Goal: Transaction & Acquisition: Purchase product/service

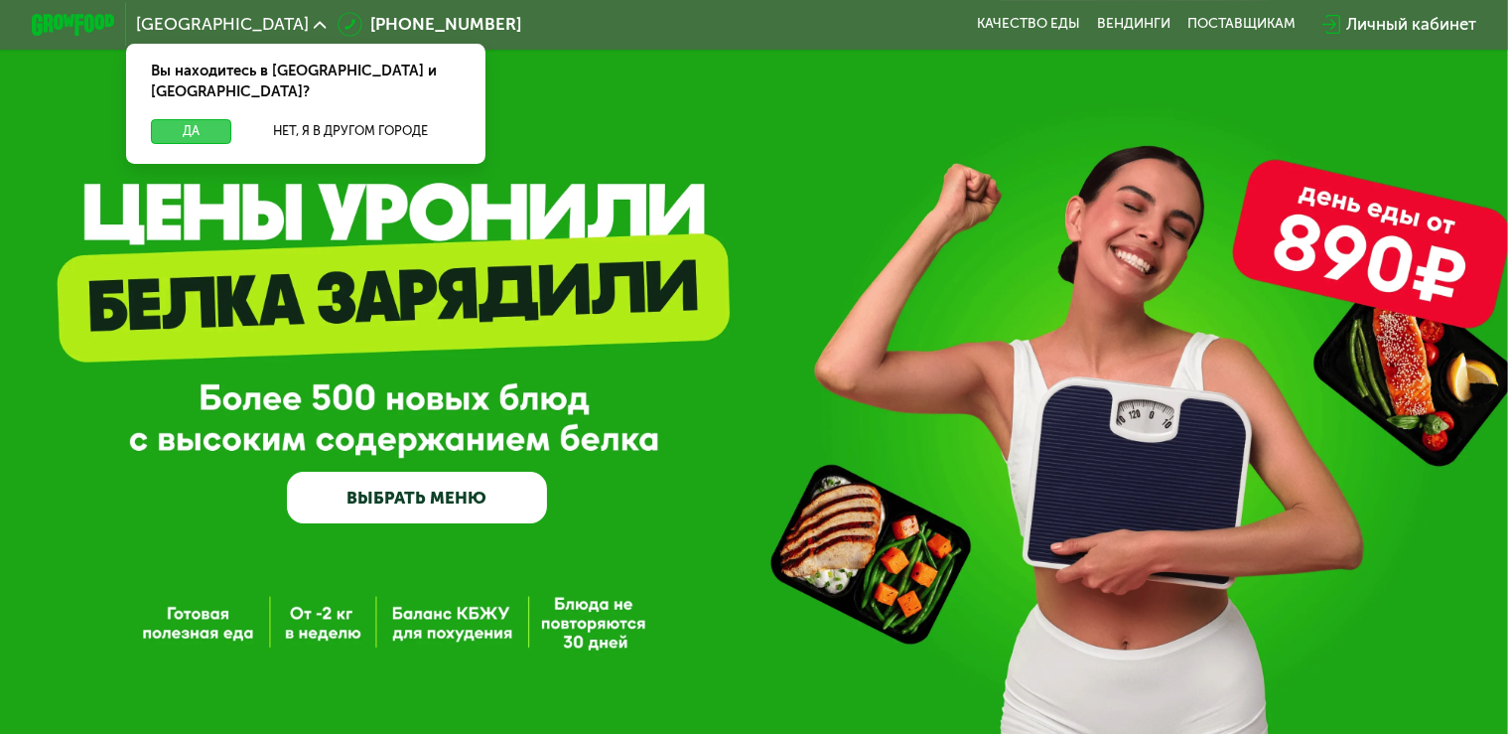
click at [189, 119] on button "Да" at bounding box center [191, 131] width 80 height 25
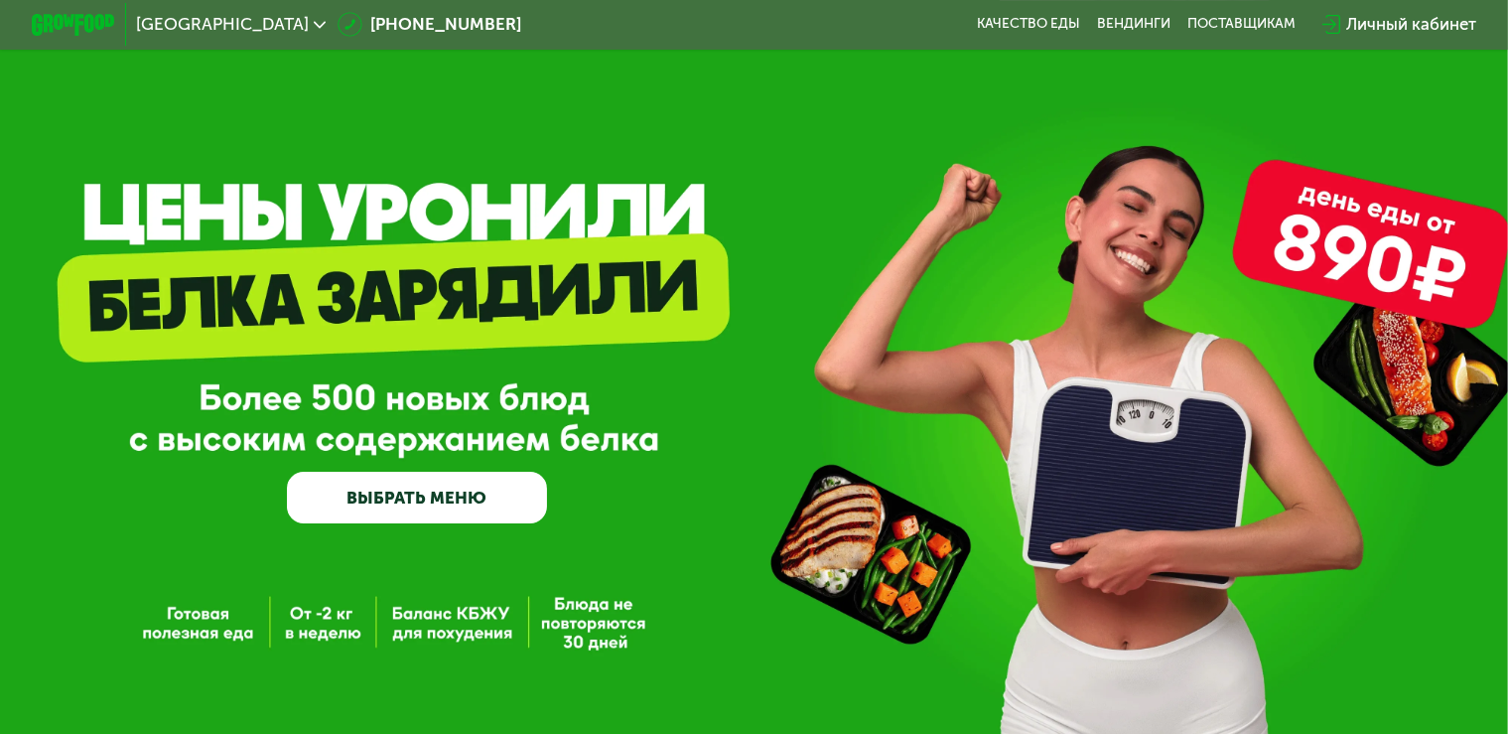
click at [429, 507] on link "ВЫБРАТЬ МЕНЮ" at bounding box center [417, 498] width 261 height 53
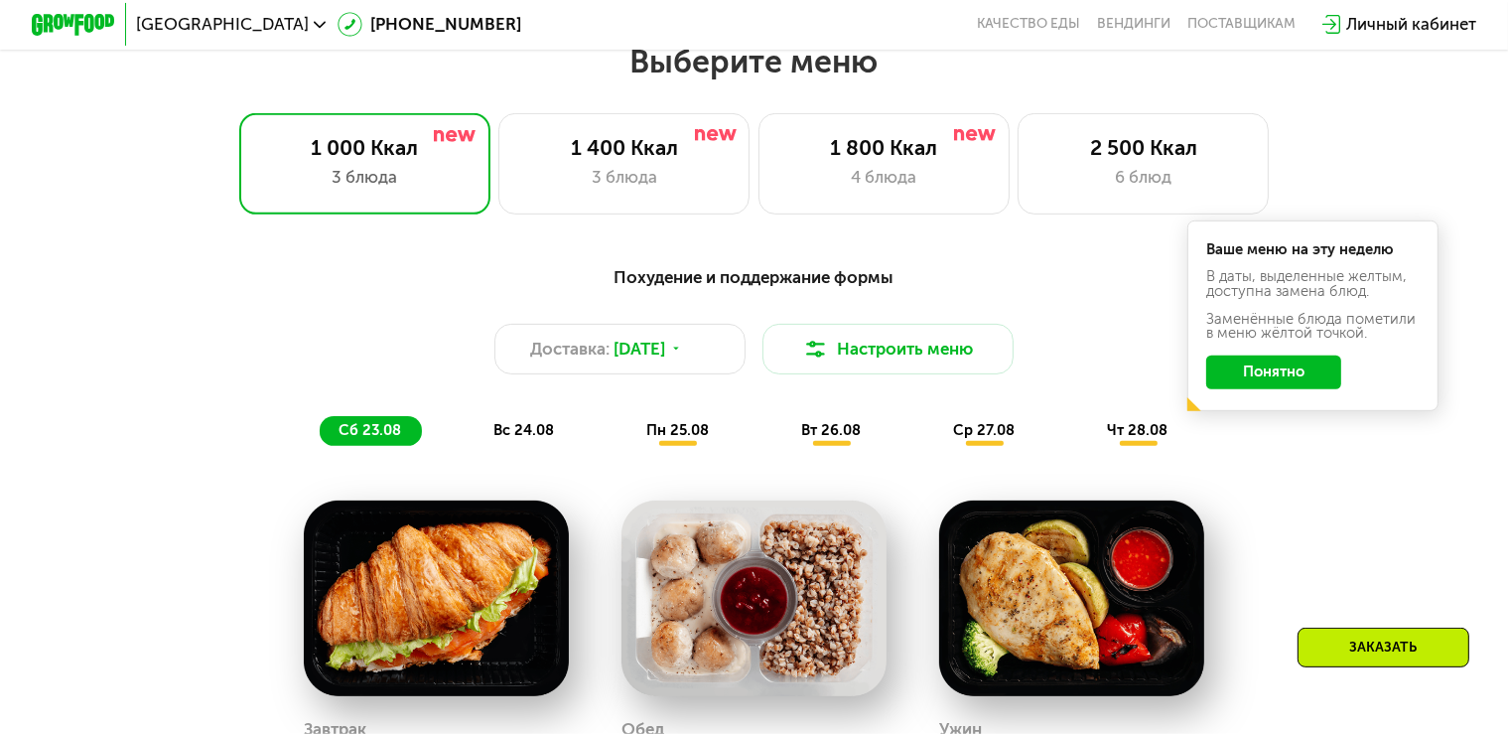
scroll to position [935, 0]
click at [715, 362] on div "Доставка: [DATE]" at bounding box center [619, 348] width 251 height 51
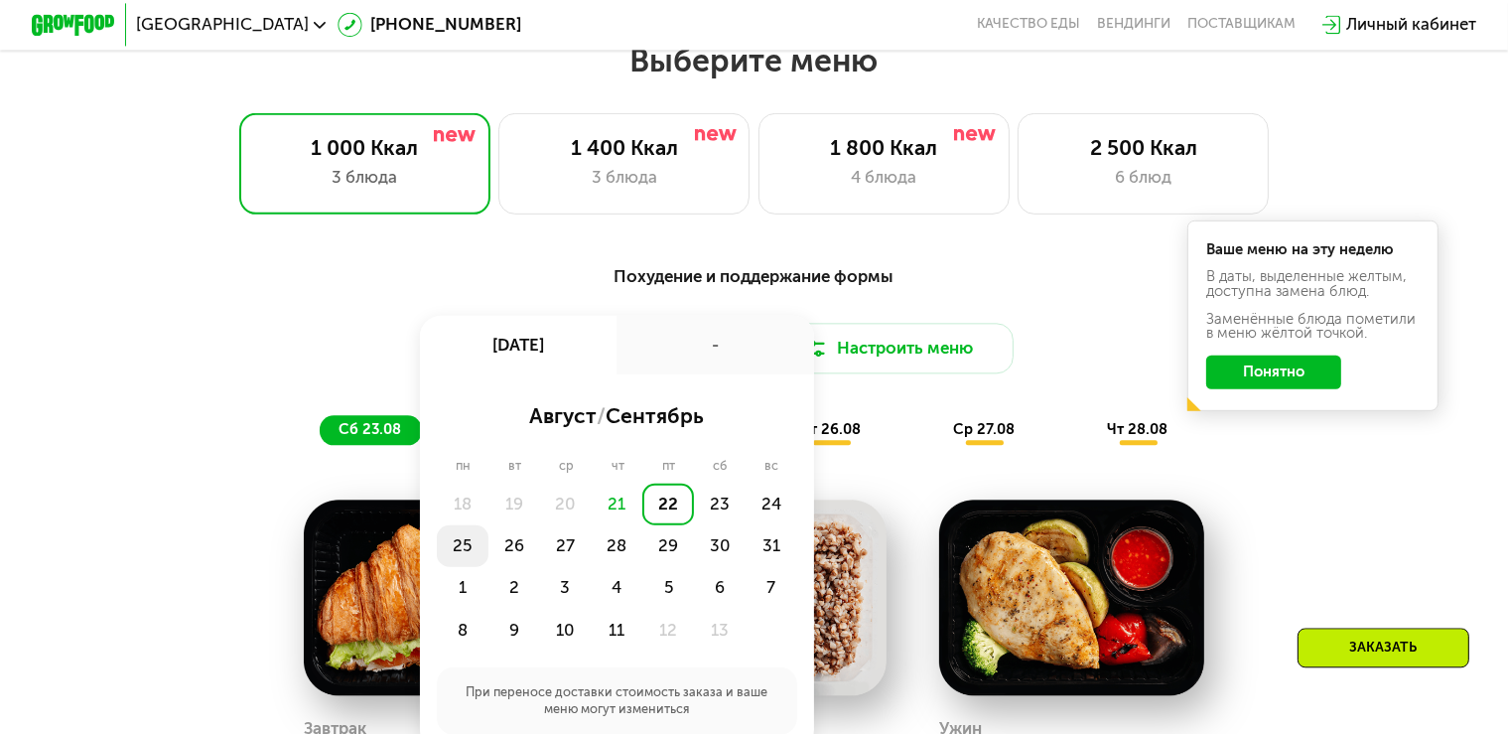
click at [488, 554] on div "25" at bounding box center [514, 545] width 52 height 42
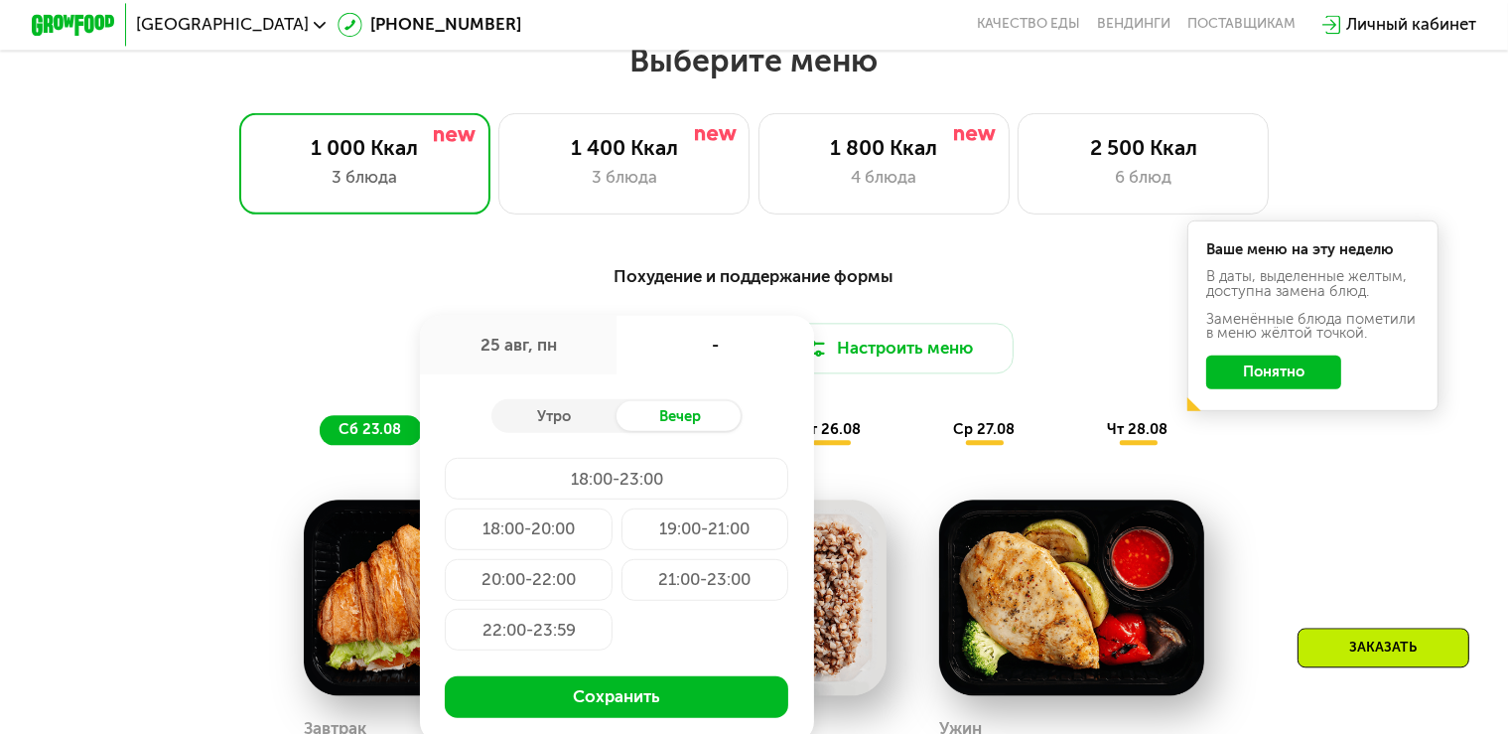
click at [501, 357] on div "25 авг, пн" at bounding box center [518, 344] width 197 height 59
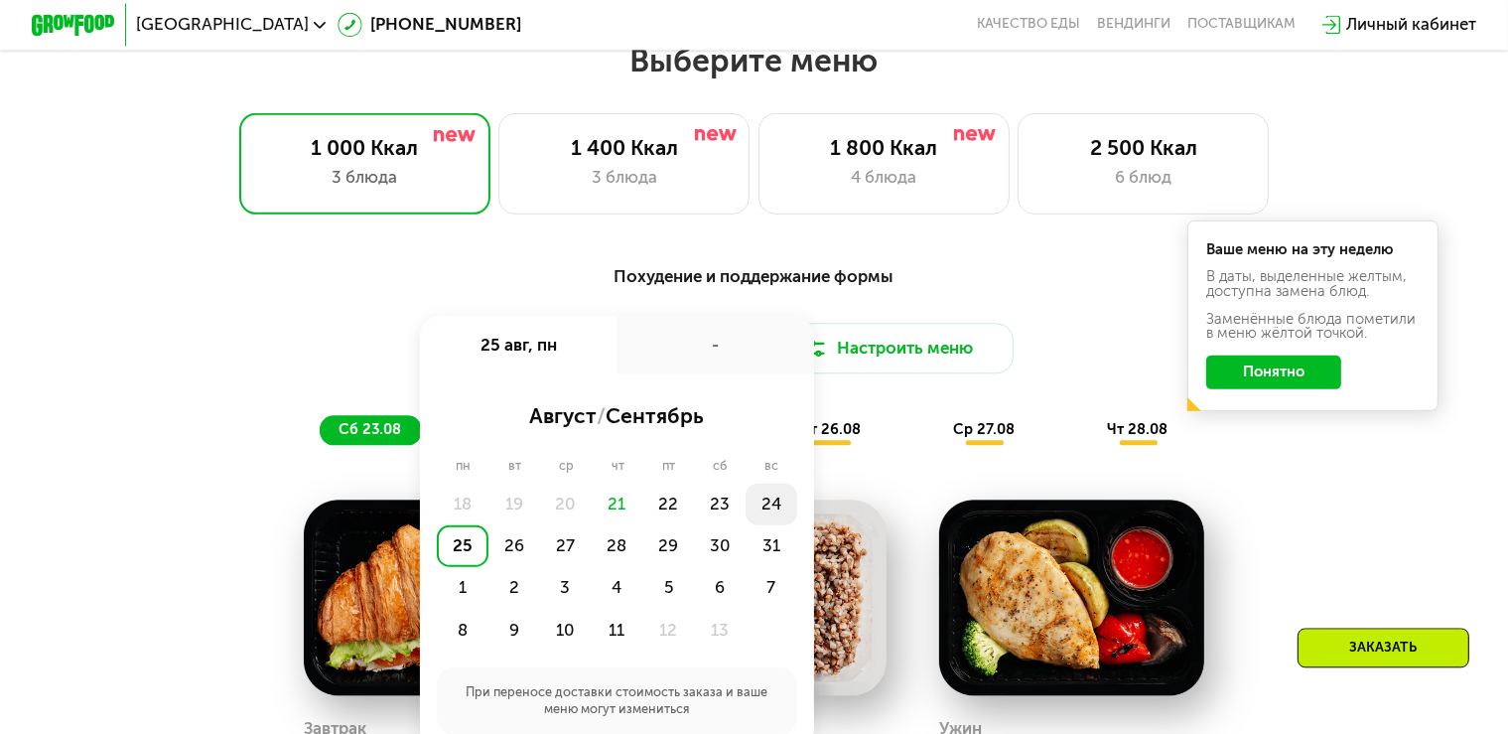
click at [488, 524] on div "24" at bounding box center [463, 545] width 52 height 42
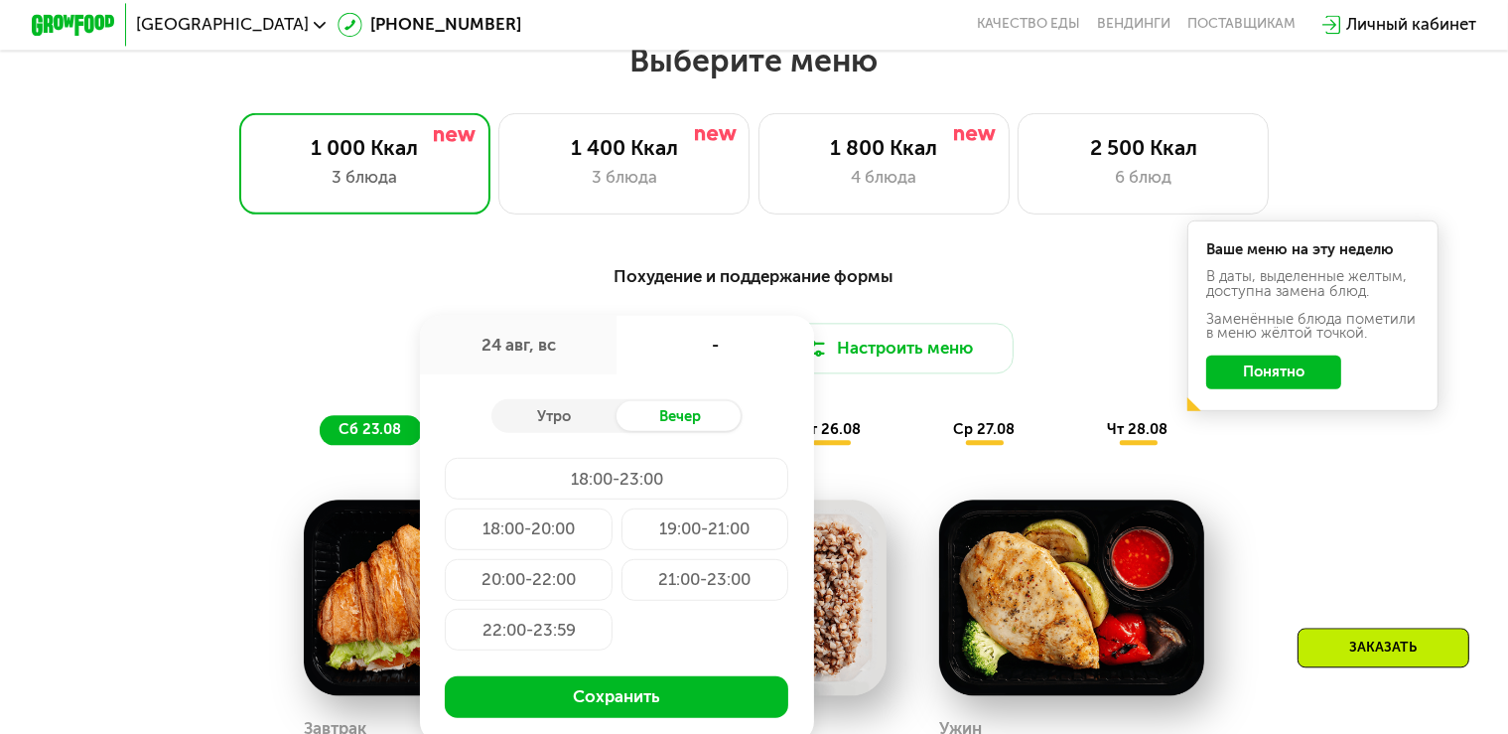
click at [612, 608] on div "21:00-23:00" at bounding box center [529, 629] width 168 height 42
click at [621, 589] on div "20:00-22:00" at bounding box center [705, 579] width 168 height 42
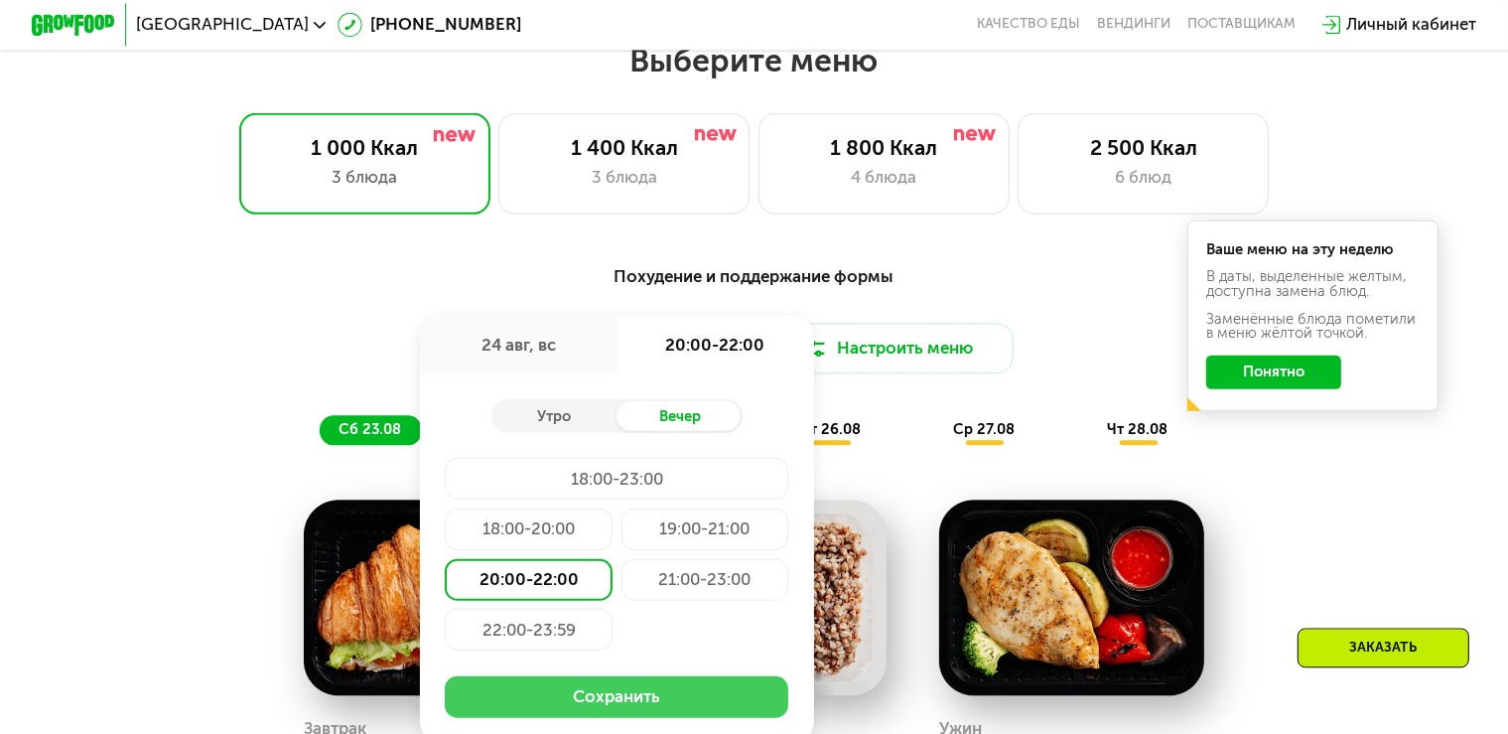
click at [681, 707] on button "Сохранить" at bounding box center [616, 696] width 343 height 42
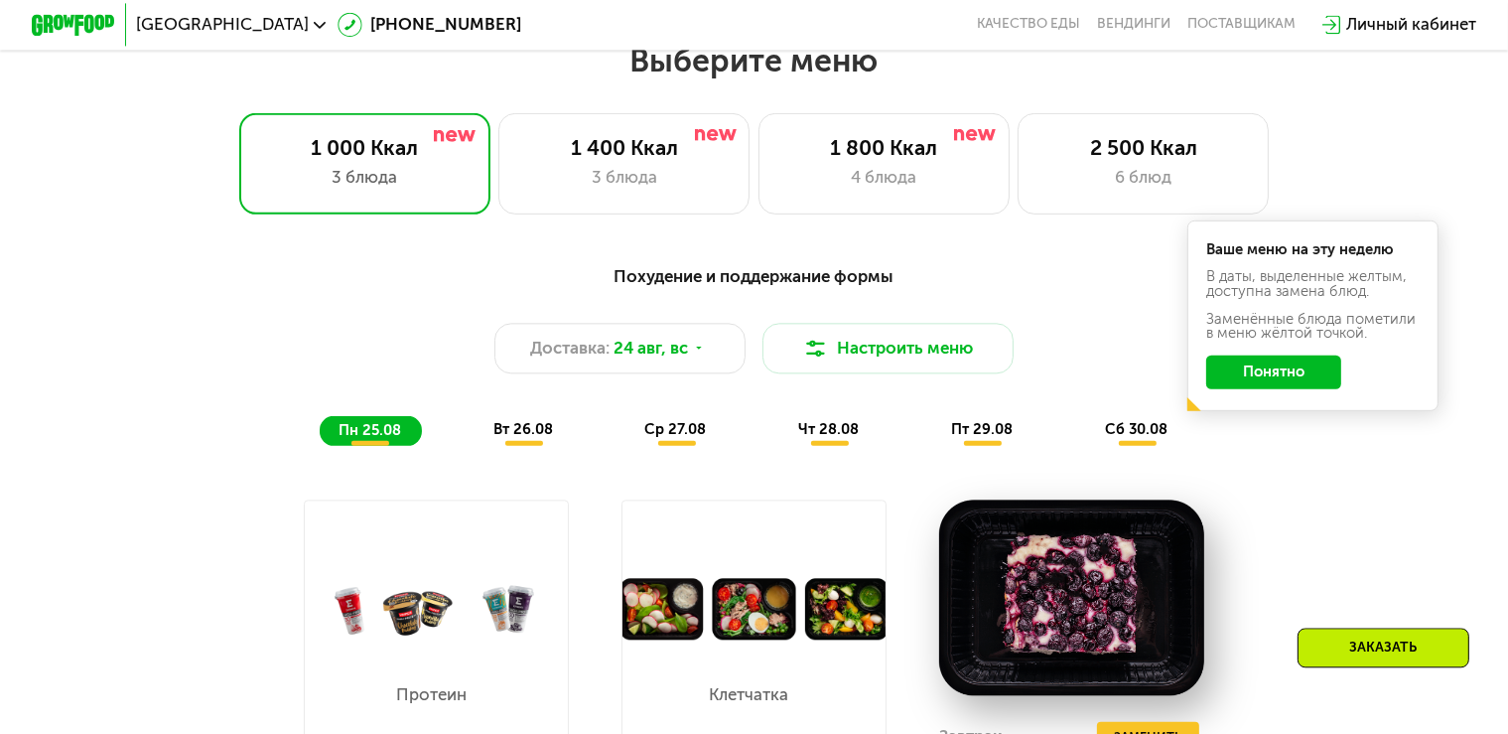
scroll to position [934, 0]
click at [1270, 388] on button "Понятно" at bounding box center [1273, 372] width 135 height 34
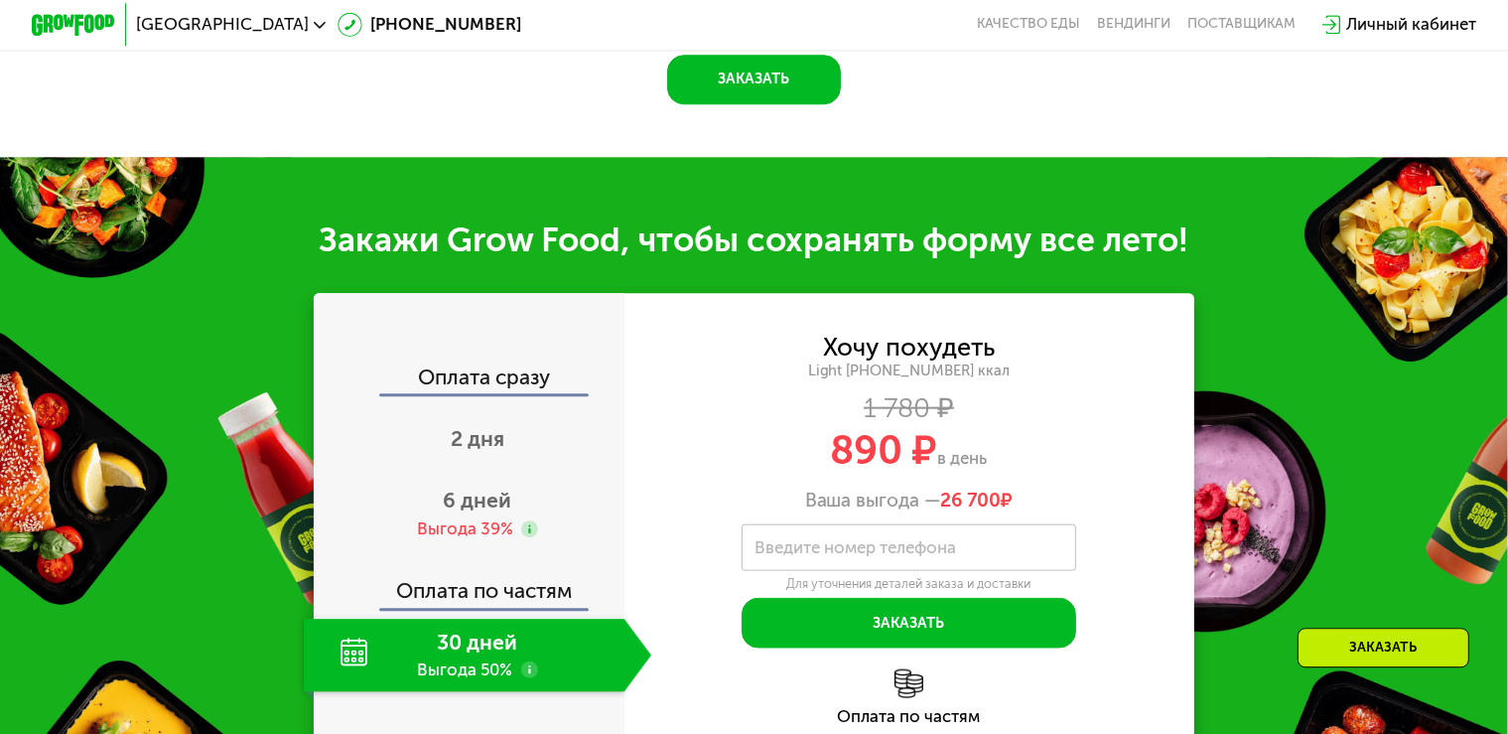
scroll to position [2089, 0]
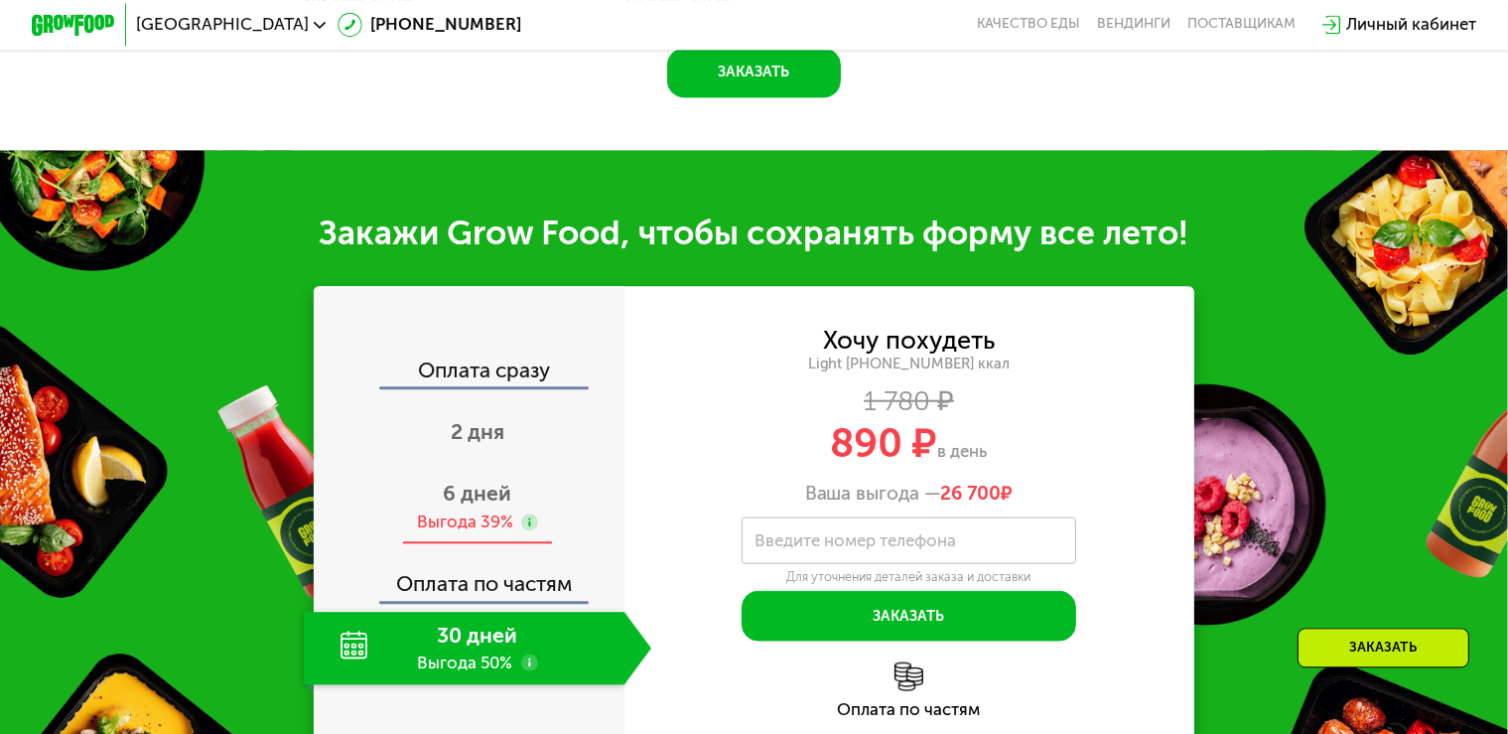
click at [474, 505] on span "6 дней" at bounding box center [478, 492] width 68 height 25
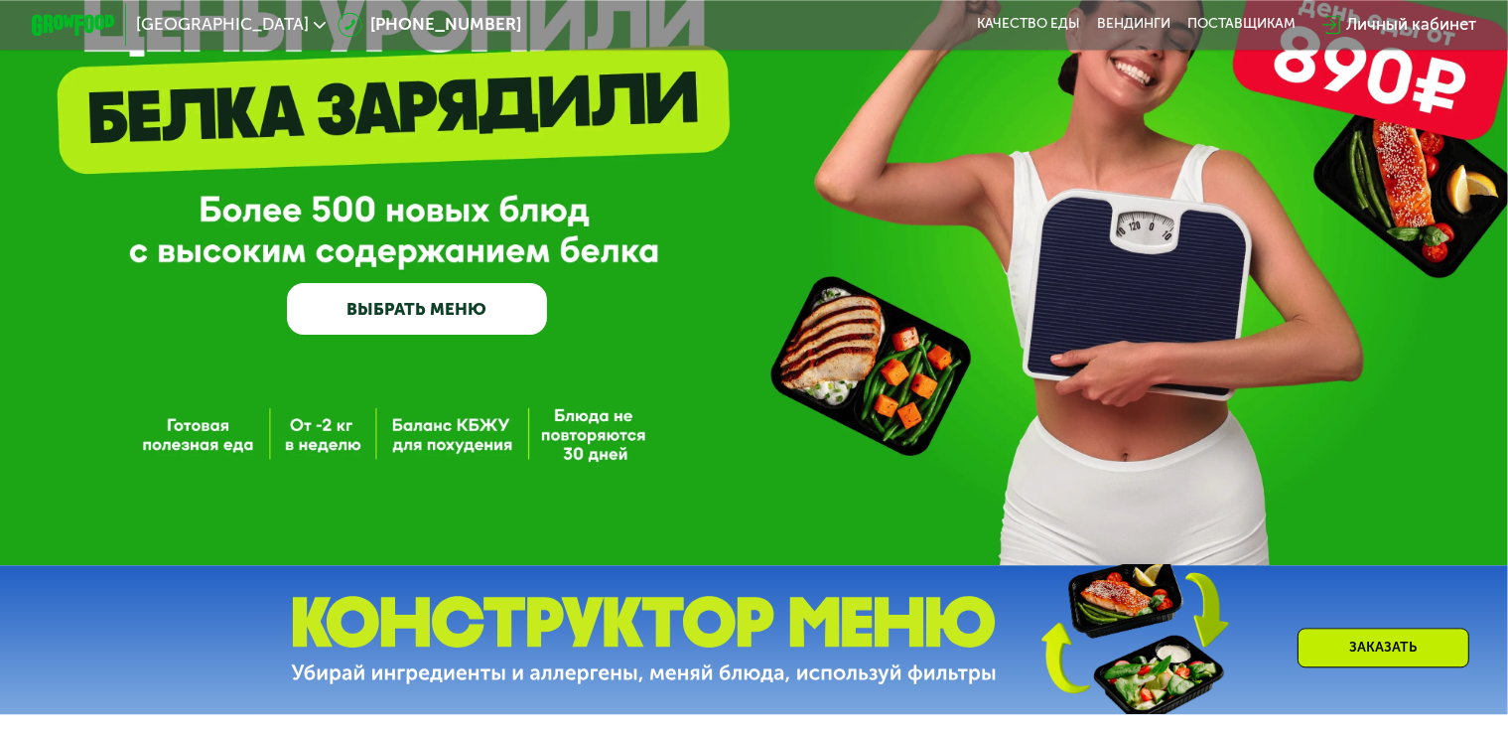
scroll to position [0, 0]
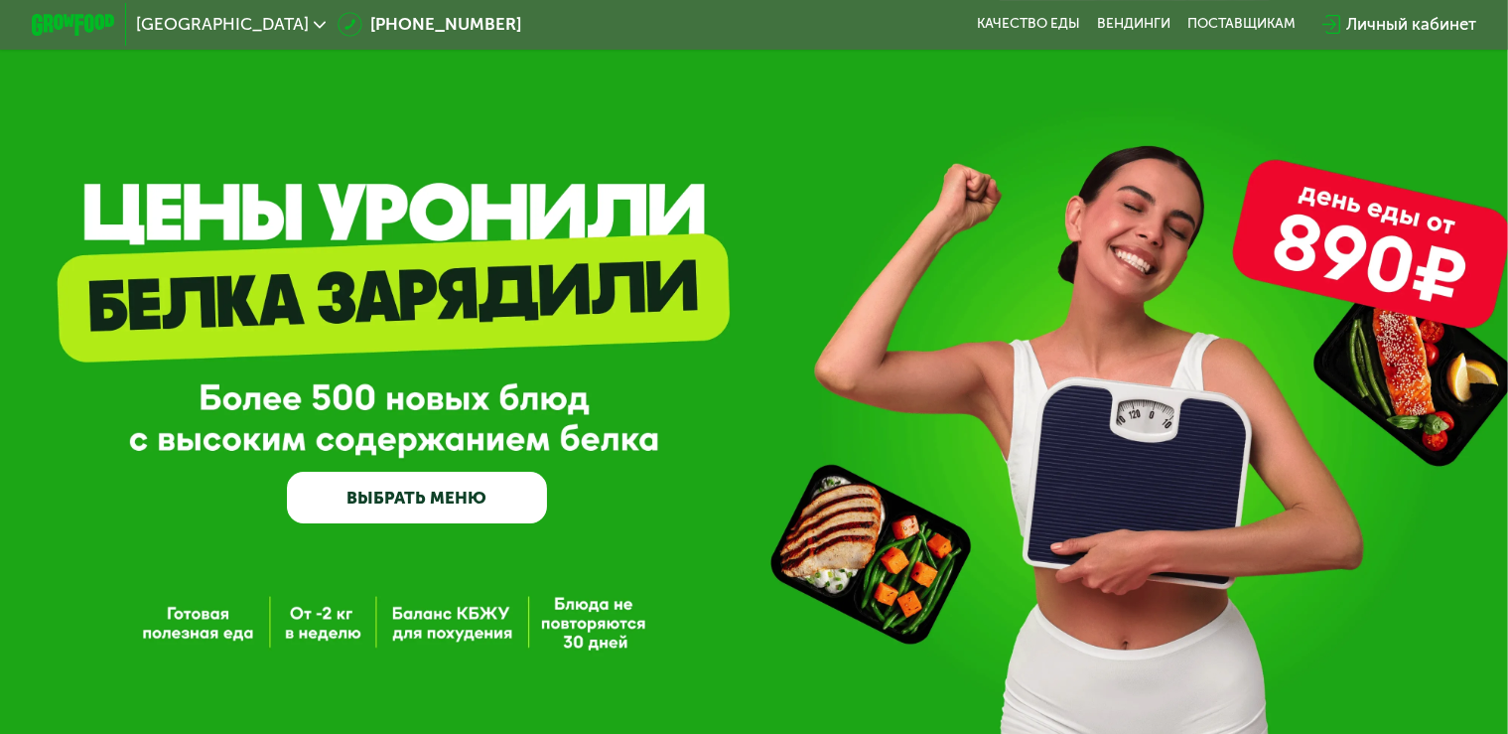
click at [1348, 258] on div "GrowFood — доставка правильного питания ВЫБРАТЬ МЕНЮ" at bounding box center [754, 382] width 1508 height 283
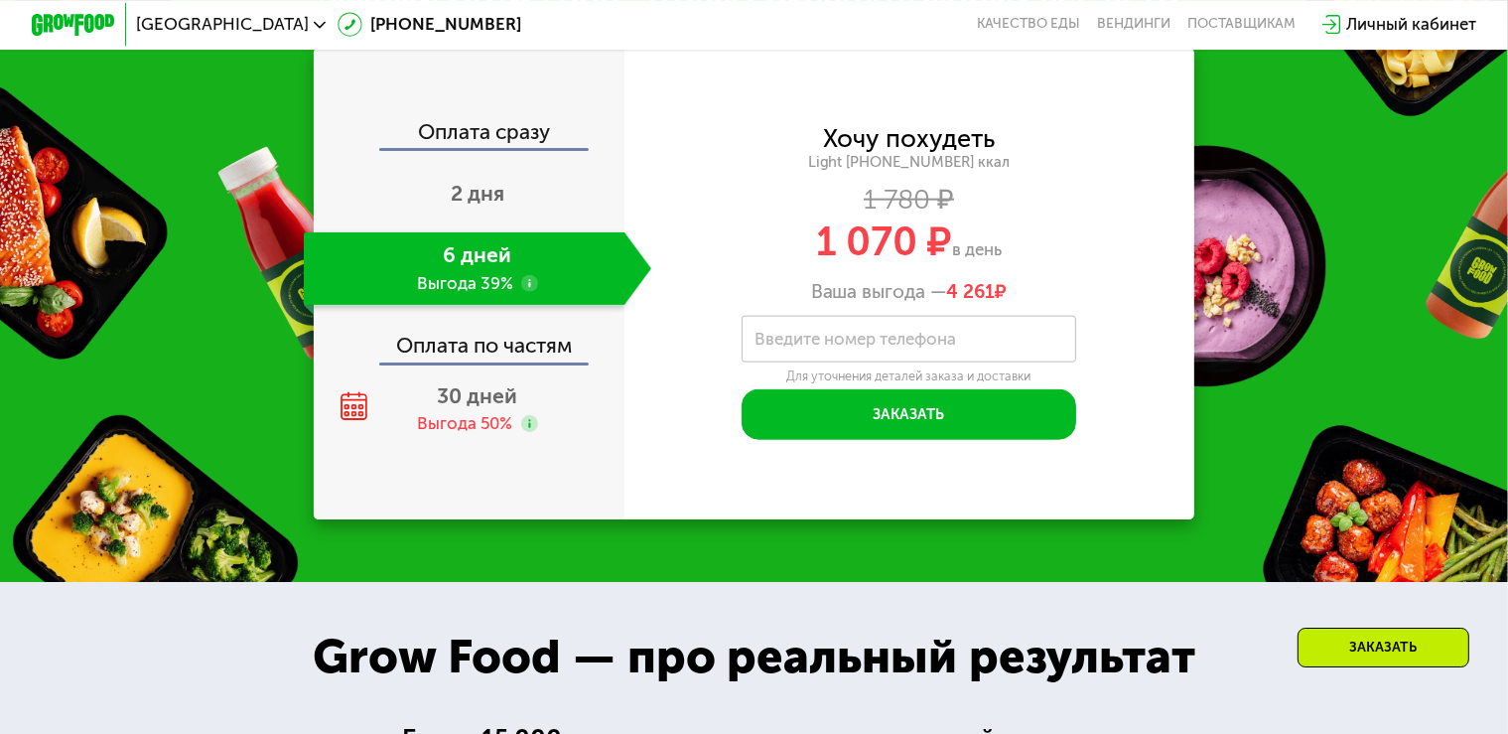
scroll to position [2410, 0]
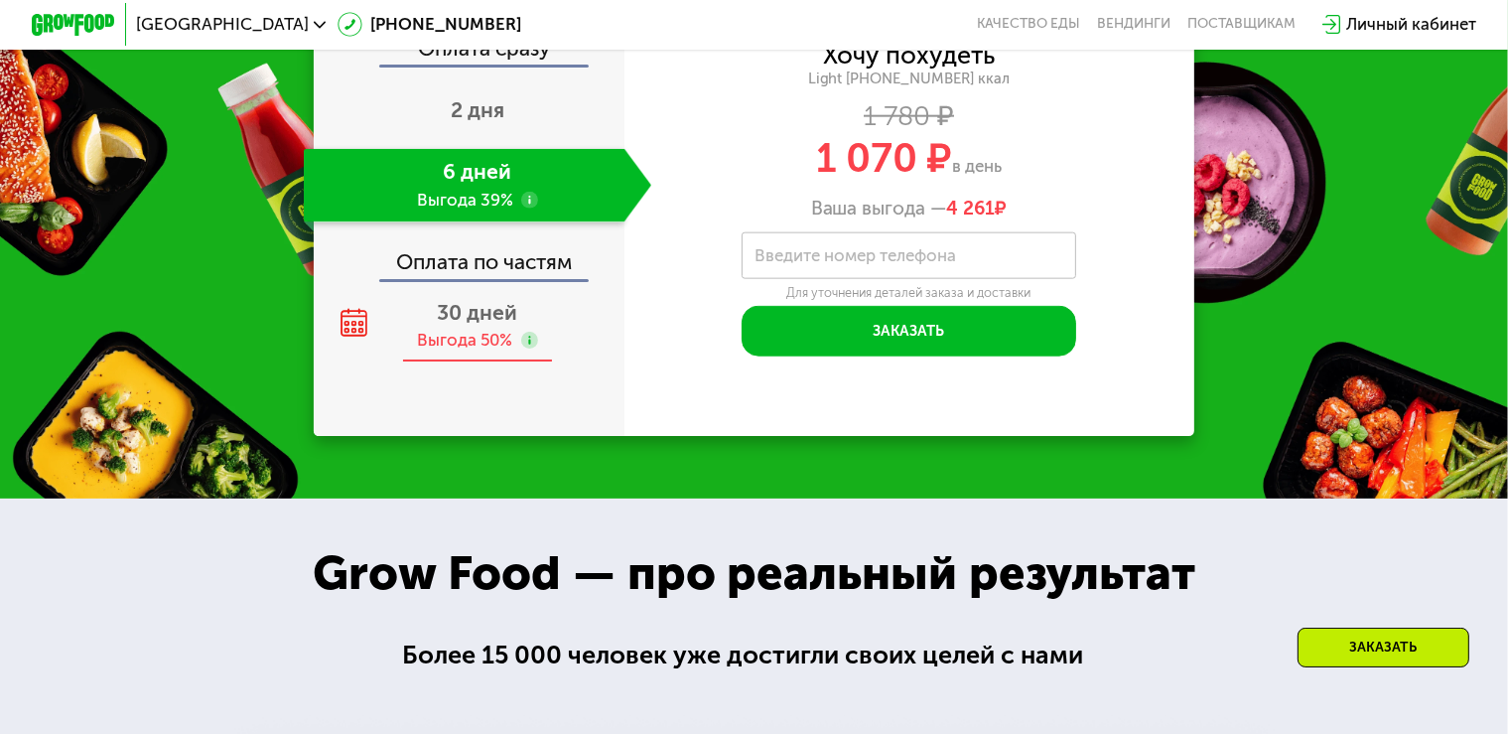
click at [499, 325] on span "30 дней" at bounding box center [478, 312] width 80 height 25
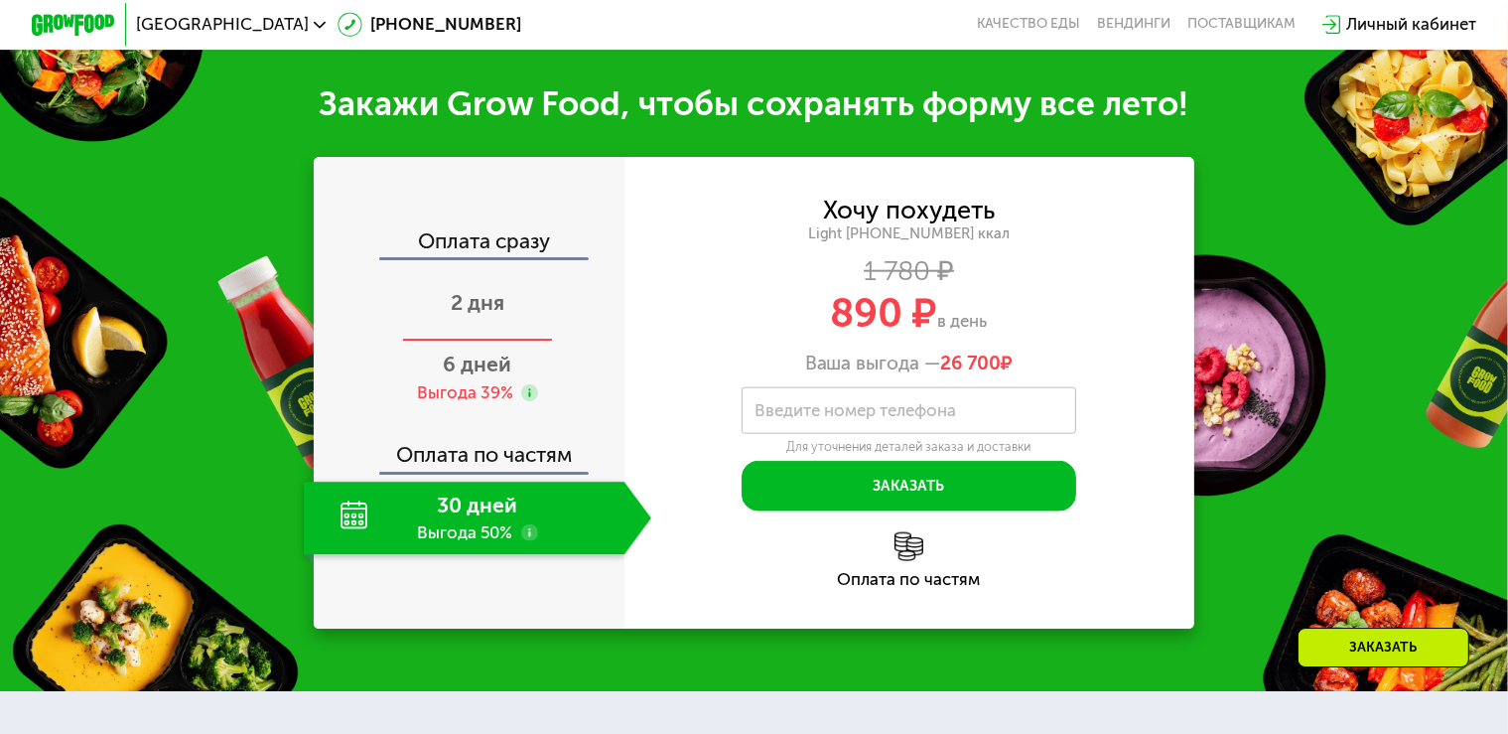
scroll to position [2201, 0]
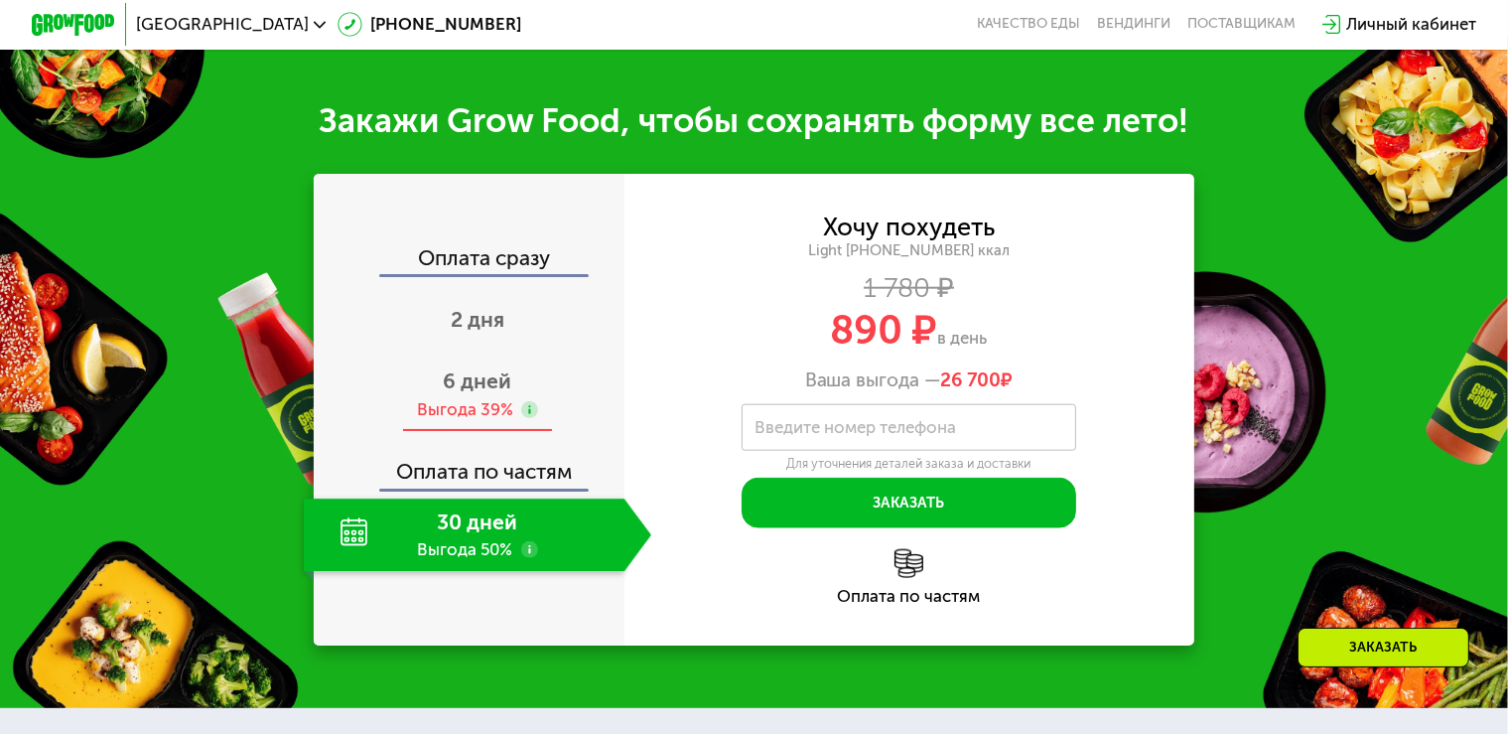
click at [466, 393] on span "6 дней" at bounding box center [478, 380] width 68 height 25
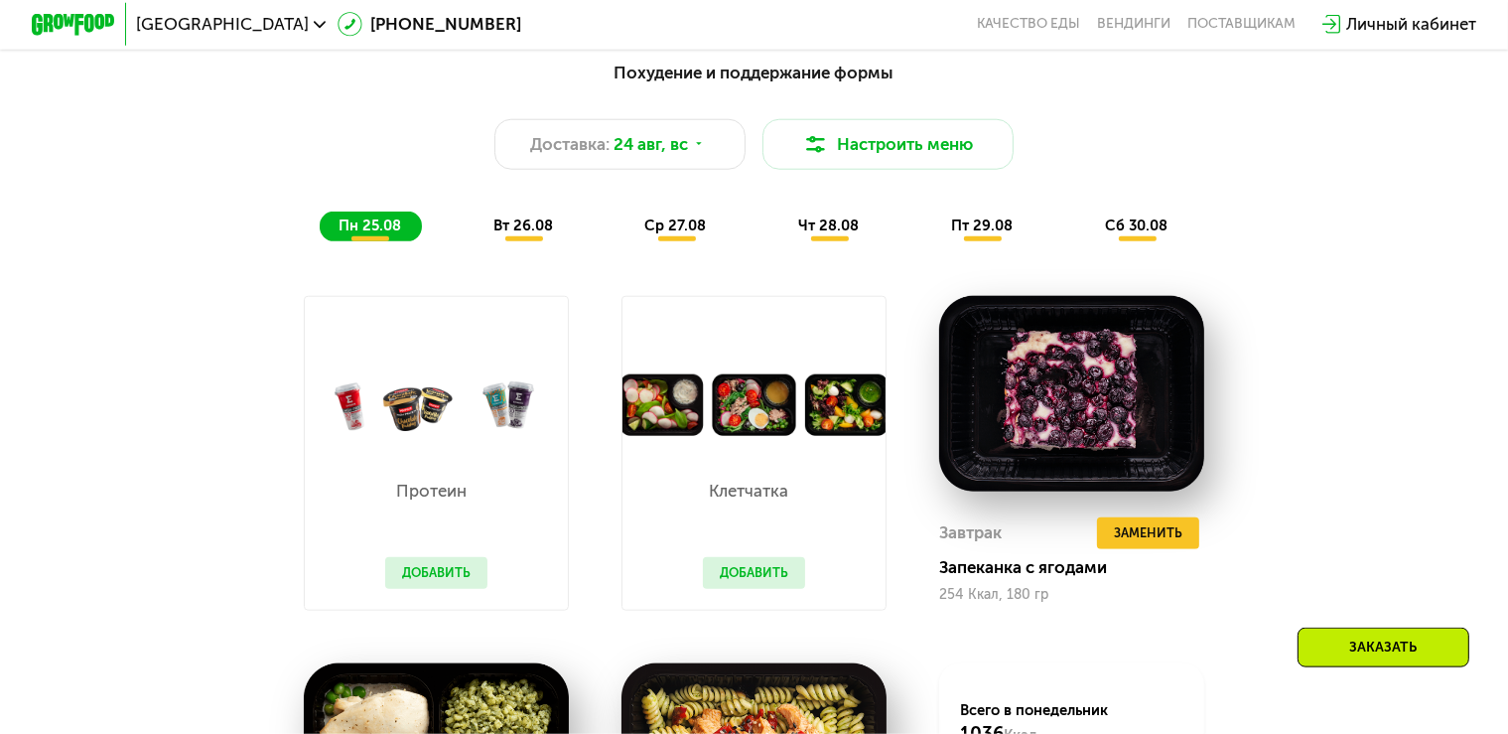
scroll to position [1153, 0]
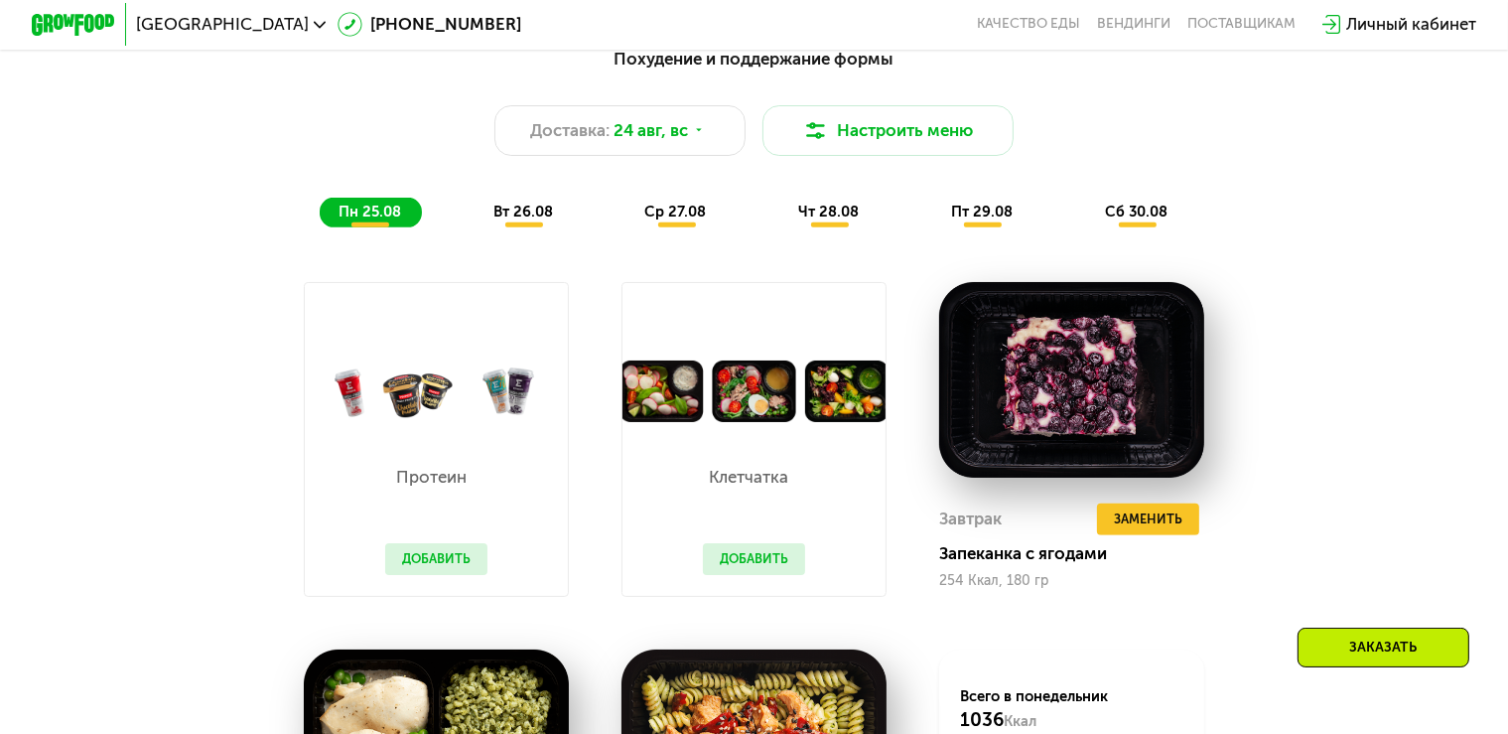
click at [526, 220] on span "вт 26.08" at bounding box center [523, 212] width 60 height 18
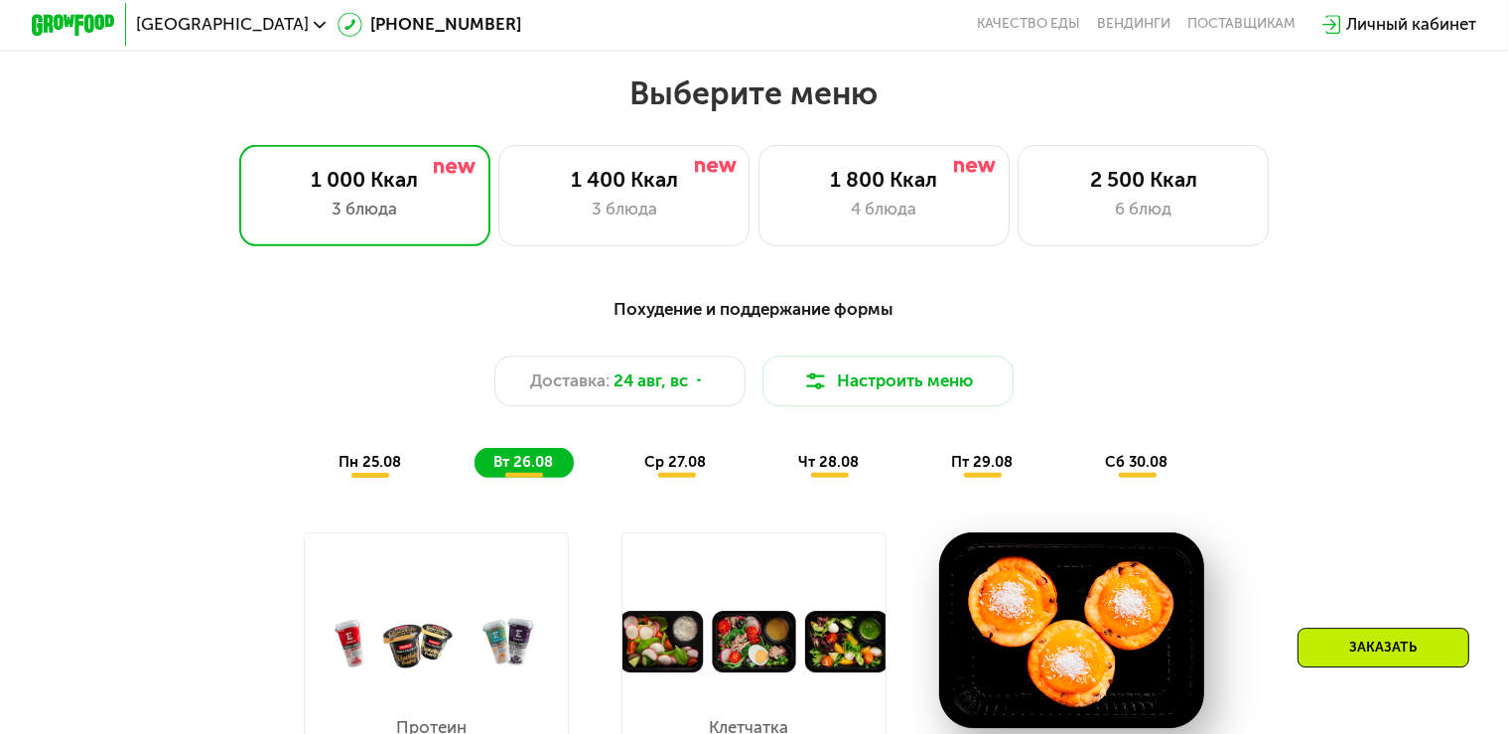
scroll to position [943, 0]
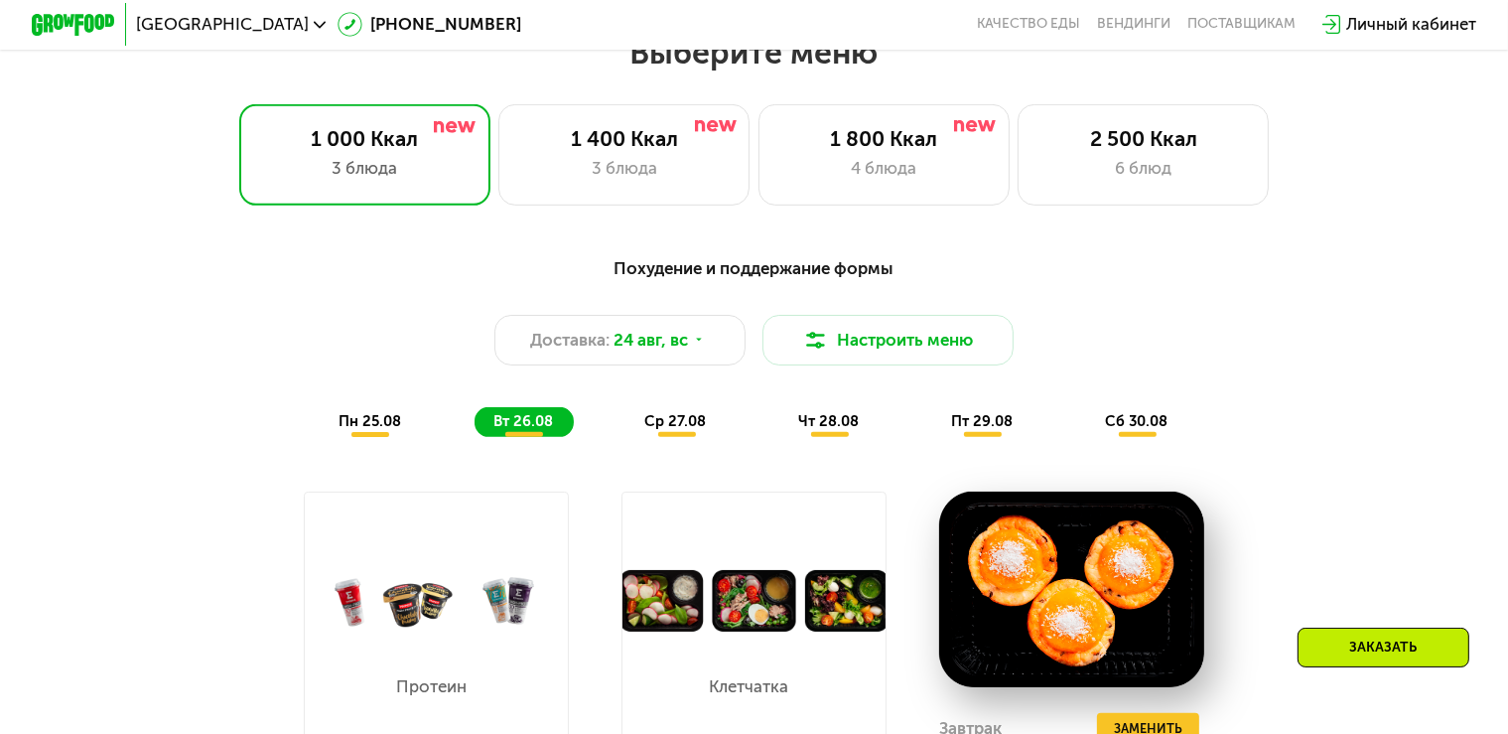
click at [688, 428] on span "ср 27.08" at bounding box center [675, 421] width 62 height 18
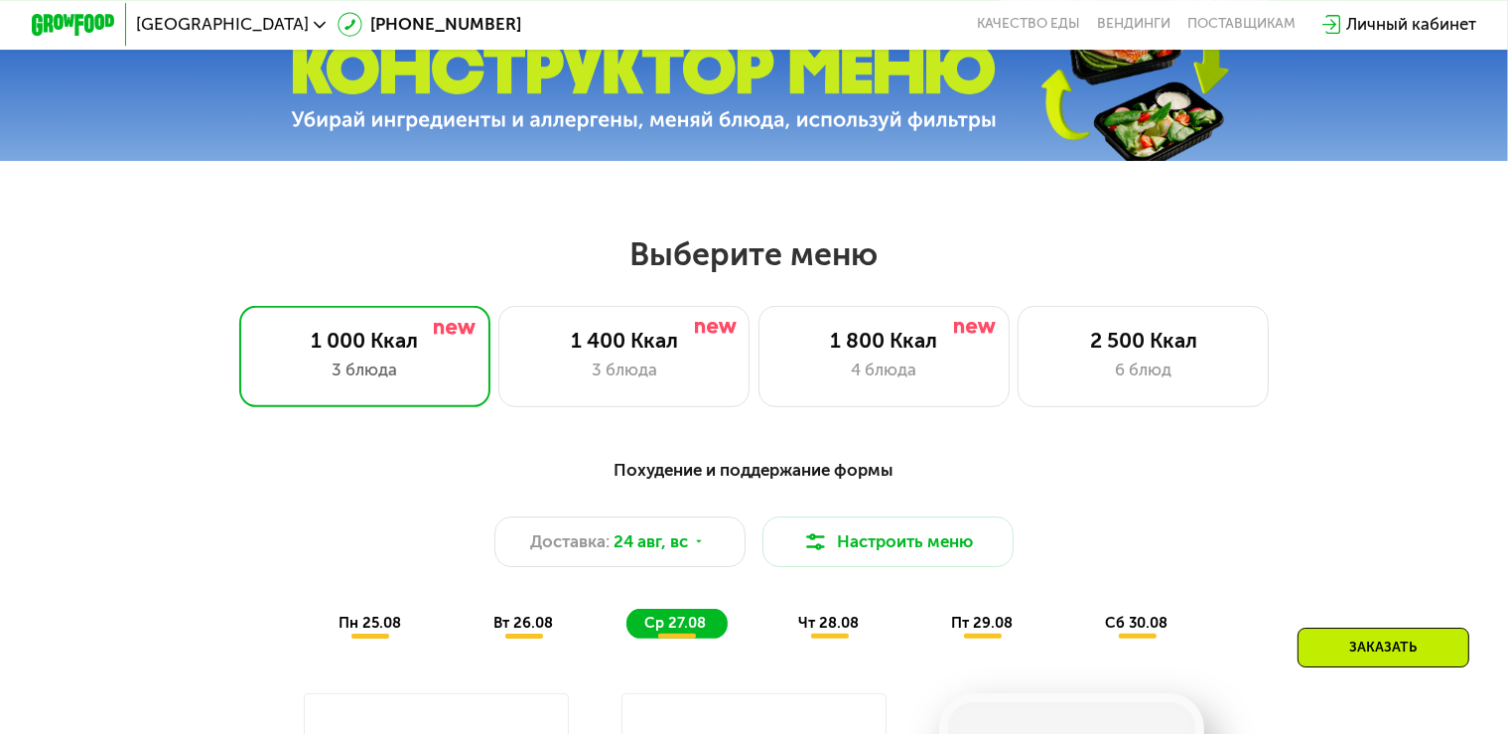
scroll to position [628, 0]
